Goal: Register for event/course

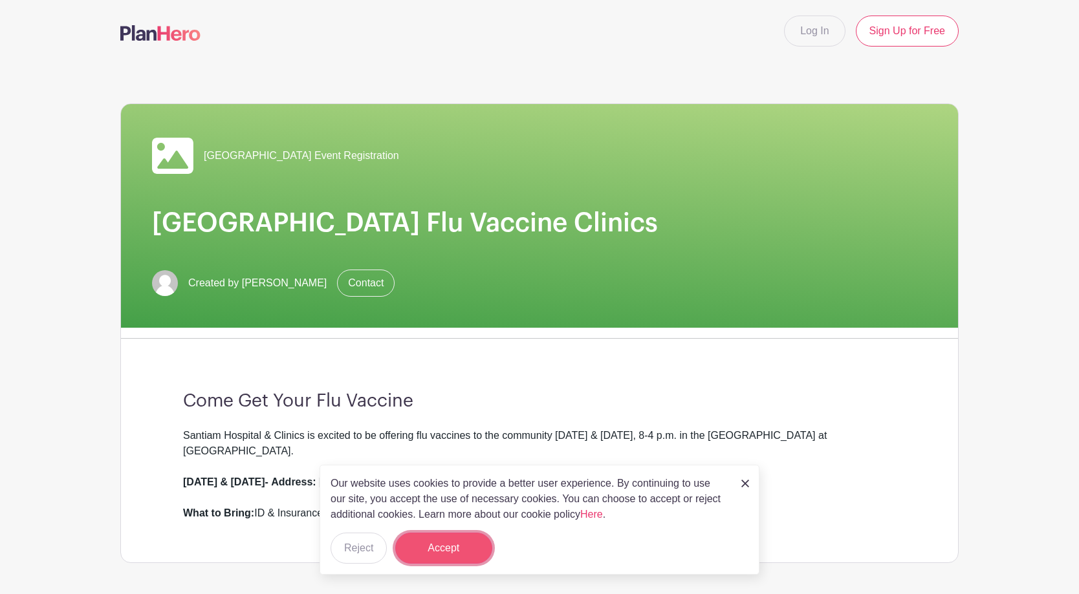
click at [428, 548] on button "Accept" at bounding box center [443, 548] width 97 height 31
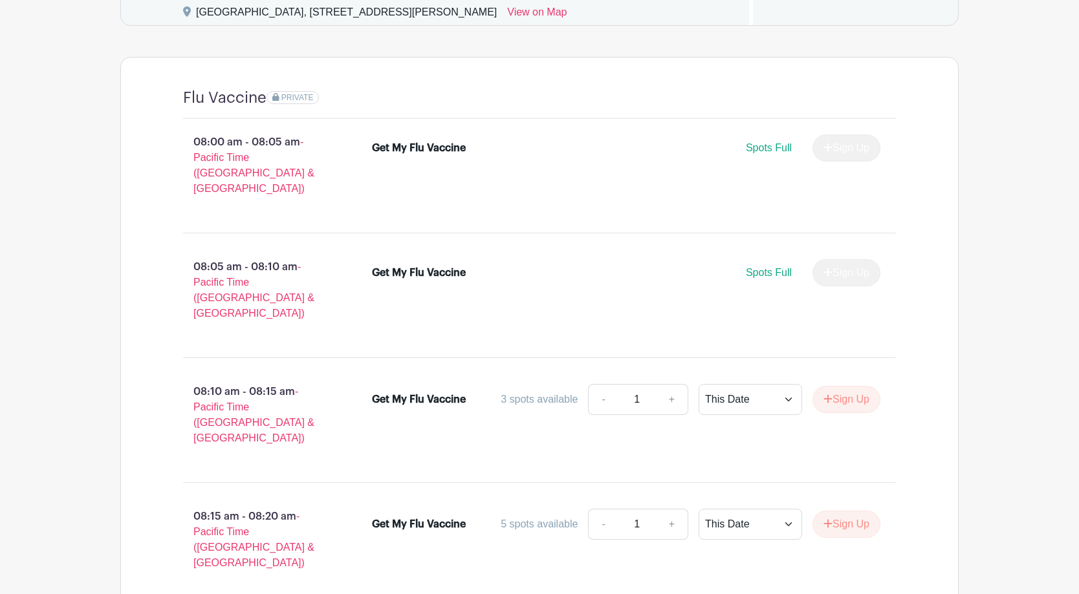
scroll to position [841, 0]
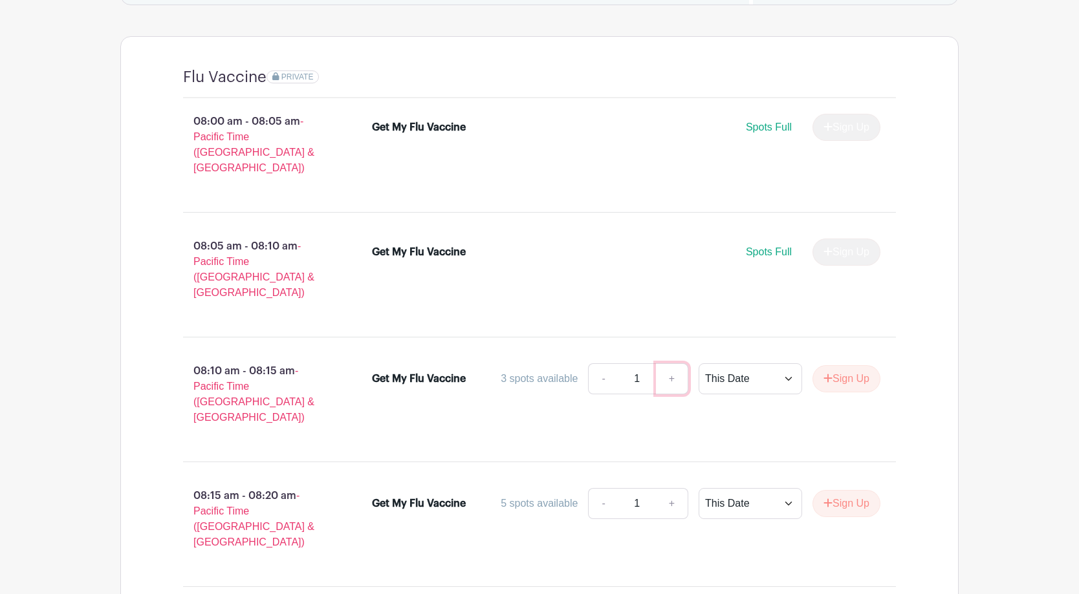
click at [671, 364] on link "+" at bounding box center [672, 379] width 32 height 31
type input "2"
click at [790, 364] on select "This Date Select Dates" at bounding box center [750, 379] width 103 height 31
click at [699, 364] on select "This Date Select Dates" at bounding box center [750, 379] width 103 height 31
click at [836, 365] on button "Sign Up" at bounding box center [846, 378] width 68 height 27
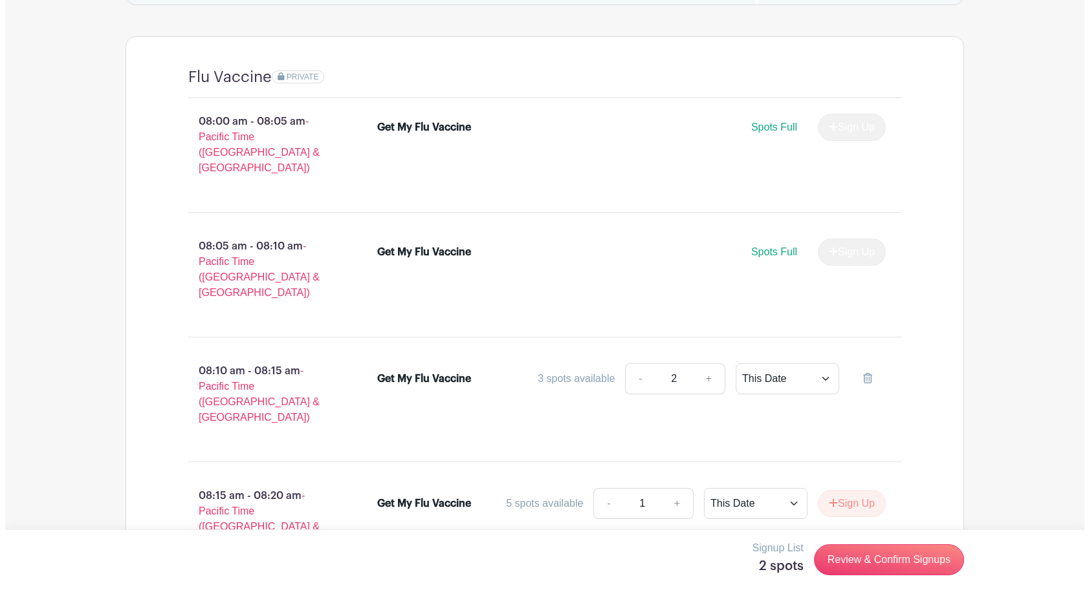
scroll to position [906, 0]
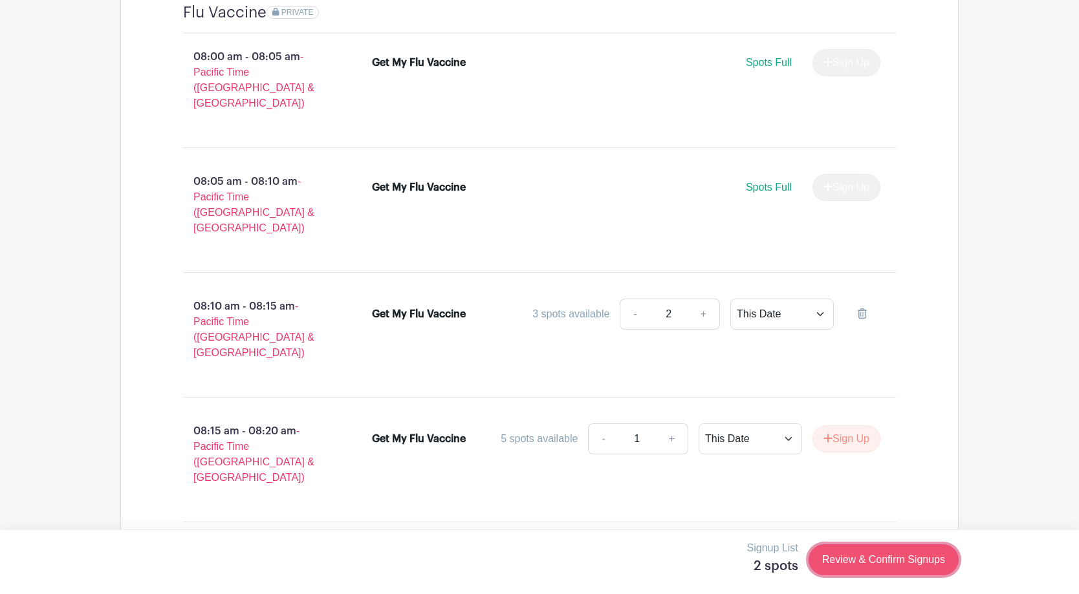
click at [876, 554] on link "Review & Confirm Signups" at bounding box center [884, 560] width 150 height 31
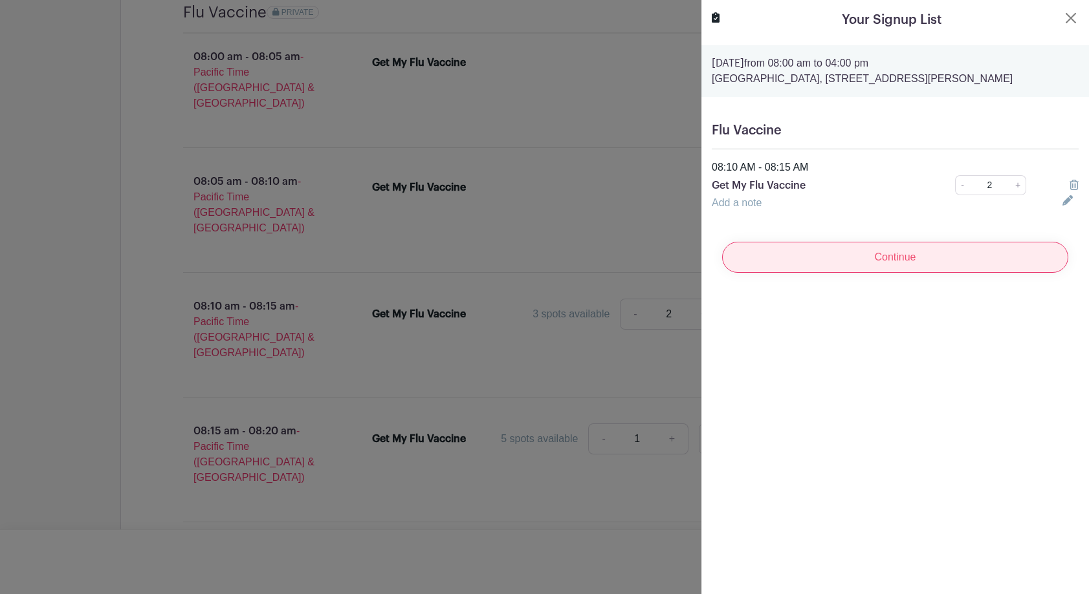
click at [888, 270] on input "Continue" at bounding box center [895, 257] width 346 height 31
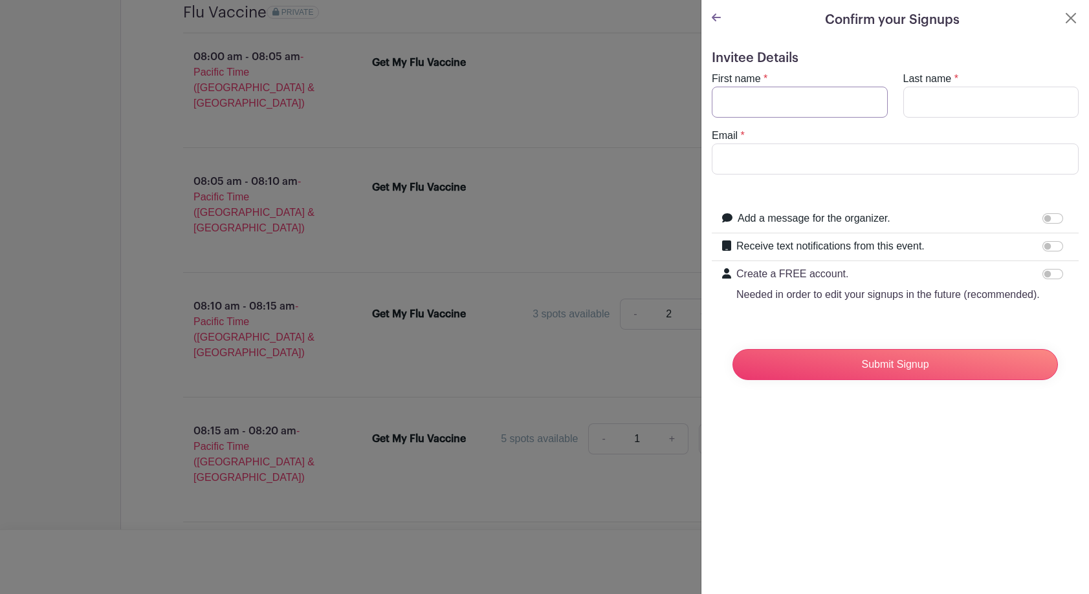
click at [720, 102] on input "First name" at bounding box center [800, 102] width 176 height 31
type input "[PERSON_NAME]"
type input "[EMAIL_ADDRESS][DOMAIN_NAME]"
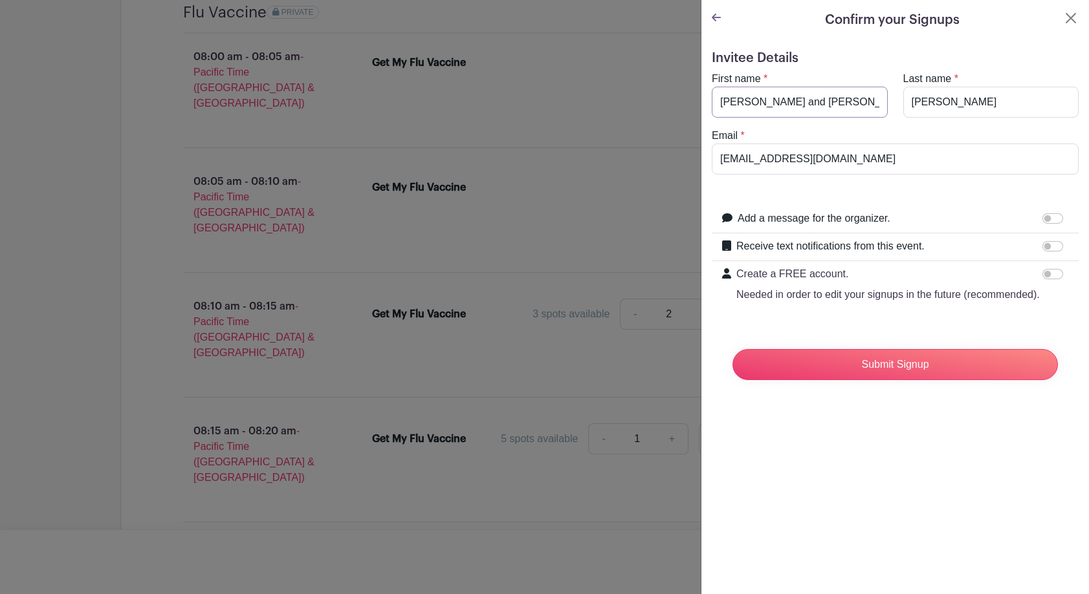
type input "[PERSON_NAME] and [PERSON_NAME]"
click at [1044, 247] on input "Receive text notifications from this event." at bounding box center [1052, 246] width 21 height 10
checkbox input "true"
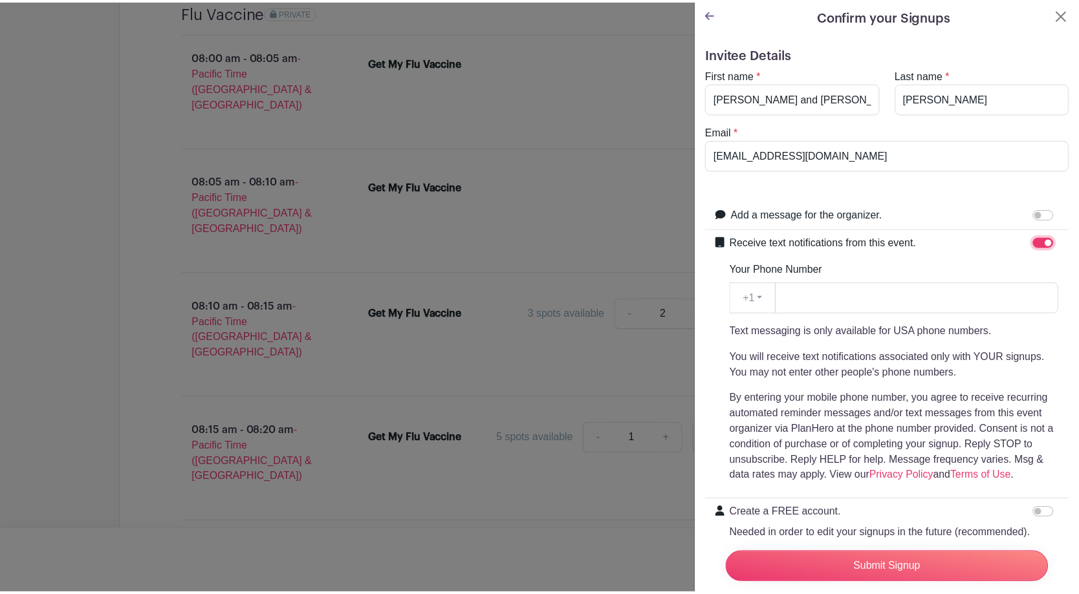
scroll to position [0, 0]
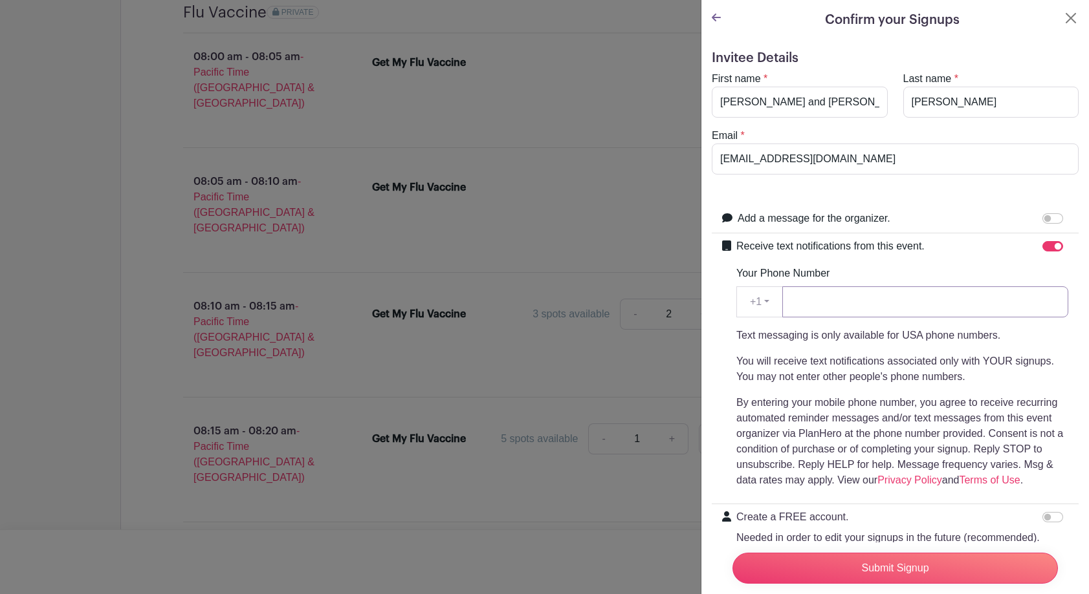
click at [803, 299] on input "Your Phone Number" at bounding box center [925, 302] width 286 height 31
type input "[PHONE_NUMBER]"
click at [887, 558] on input "Submit Signup" at bounding box center [894, 568] width 325 height 31
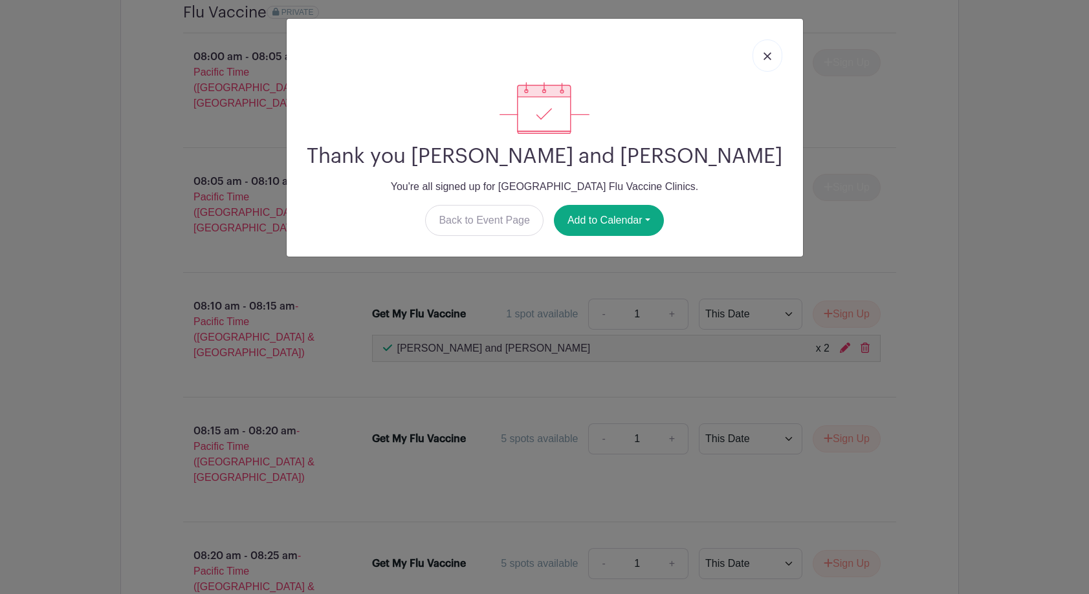
click at [763, 58] on img at bounding box center [767, 56] width 8 height 8
